Goal: Task Accomplishment & Management: Use online tool/utility

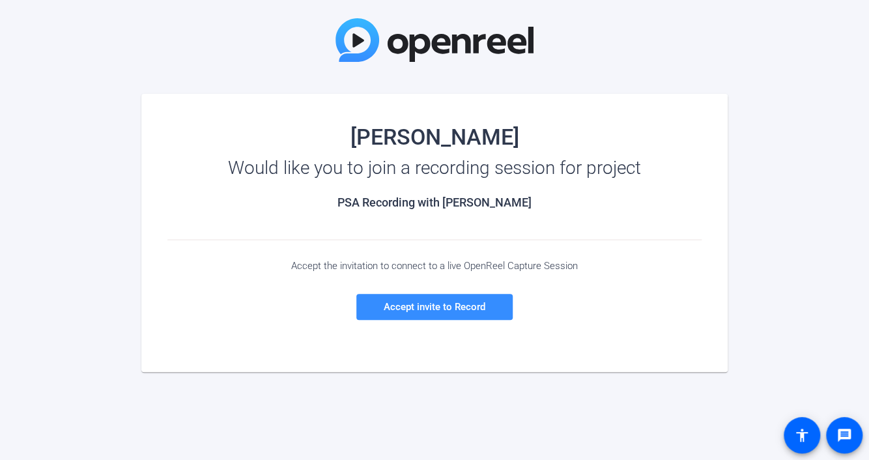
scroll to position [101, 0]
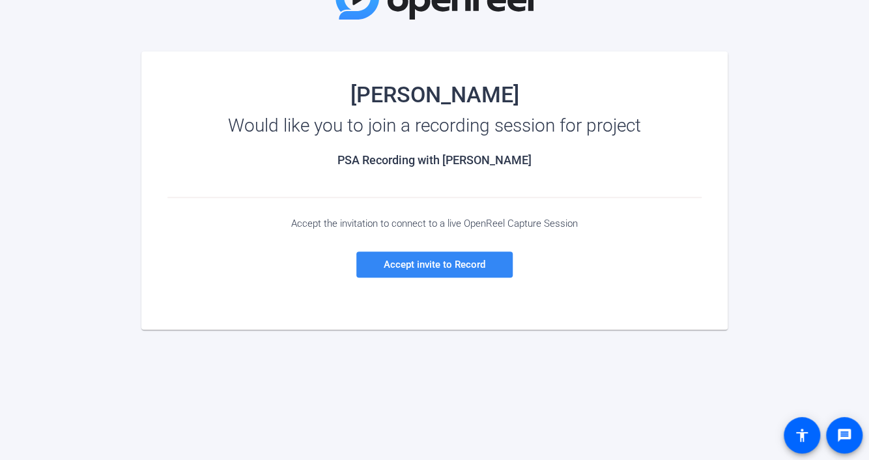
click at [455, 264] on span "Accept invite to Record" at bounding box center [435, 265] width 102 height 12
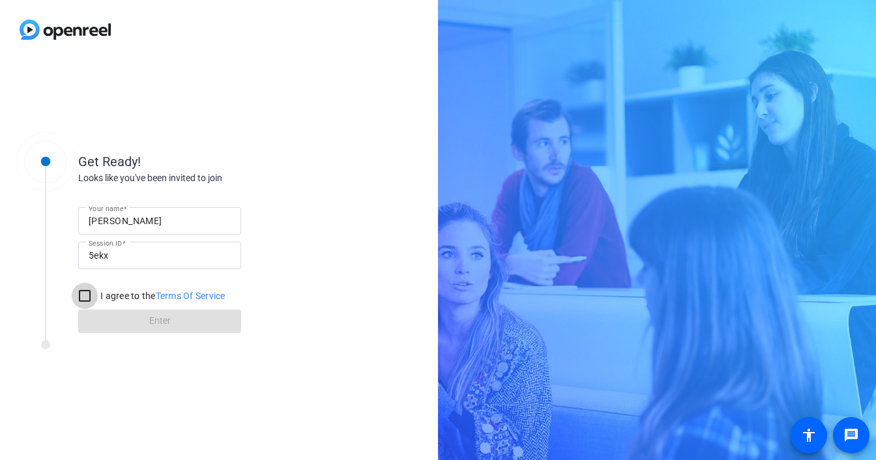
click at [84, 294] on input "I agree to the Terms Of Service" at bounding box center [85, 296] width 26 height 26
checkbox input "true"
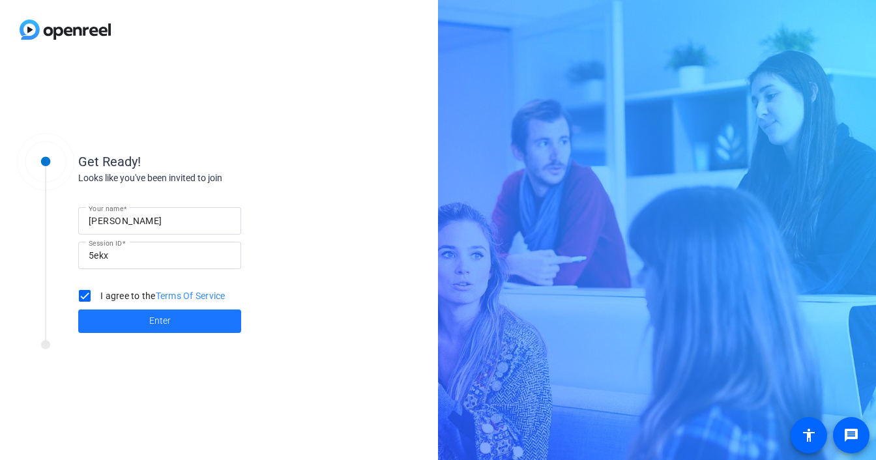
drag, startPoint x: 207, startPoint y: 324, endPoint x: 374, endPoint y: 246, distance: 184.8
click at [206, 324] on span at bounding box center [159, 321] width 163 height 31
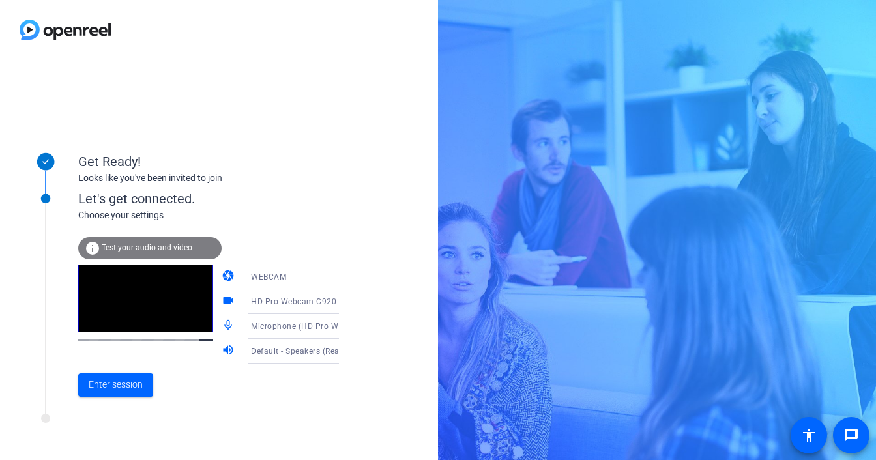
click at [289, 332] on div "Microphone (HD Pro Webcam C920) (046d:08e5)" at bounding box center [299, 326] width 97 height 16
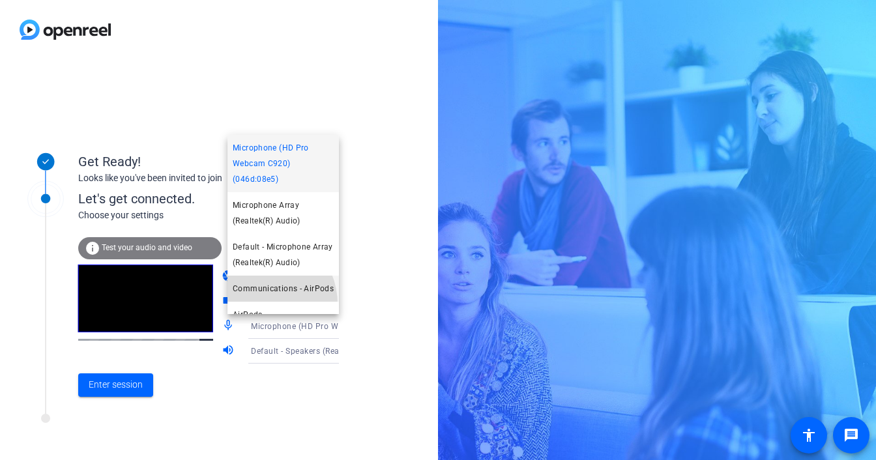
click at [258, 296] on span "Communications - AirPods" at bounding box center [283, 289] width 101 height 16
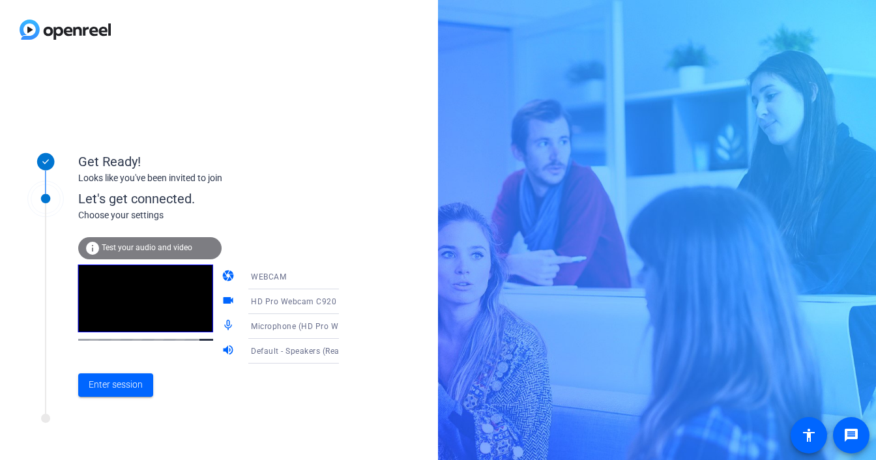
scroll to position [3, 0]
click at [131, 381] on span "Enter session" at bounding box center [116, 385] width 54 height 14
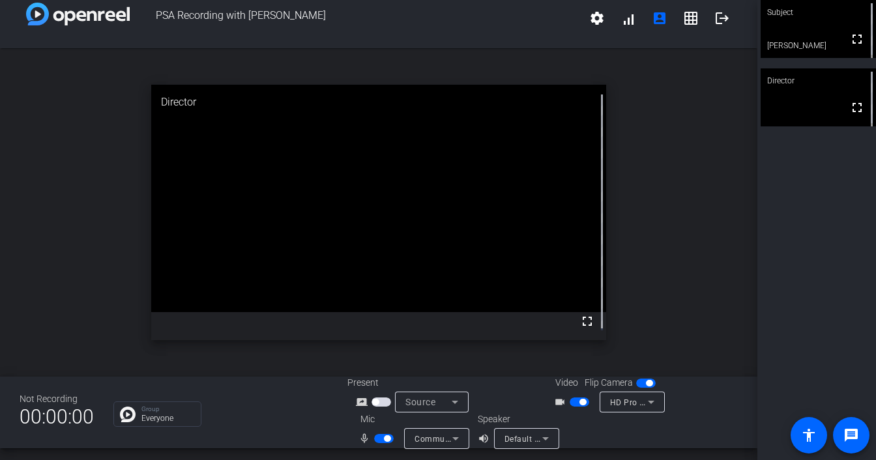
scroll to position [15, 0]
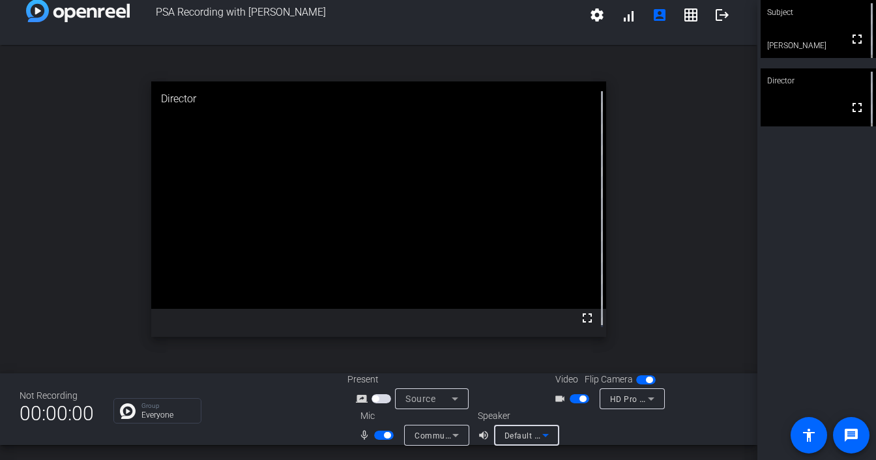
click at [538, 427] on icon at bounding box center [546, 435] width 16 height 16
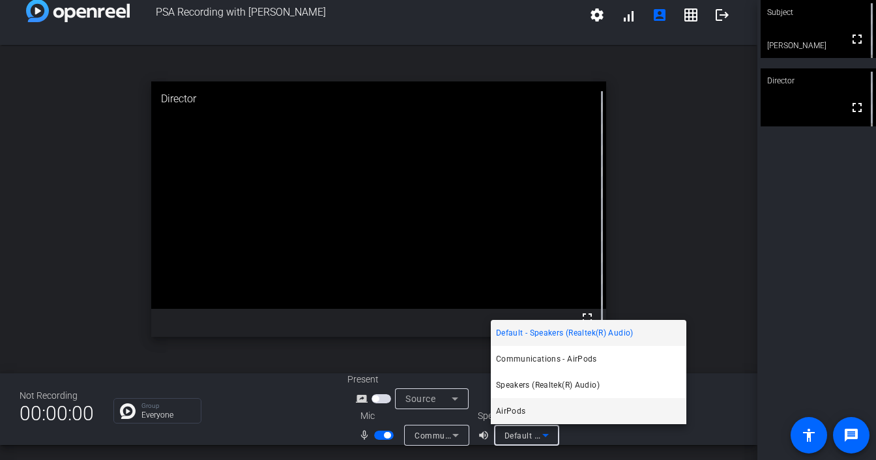
click at [529, 409] on mat-option "AirPods" at bounding box center [588, 411] width 195 height 26
